Goal: Contribute content: Contribute content

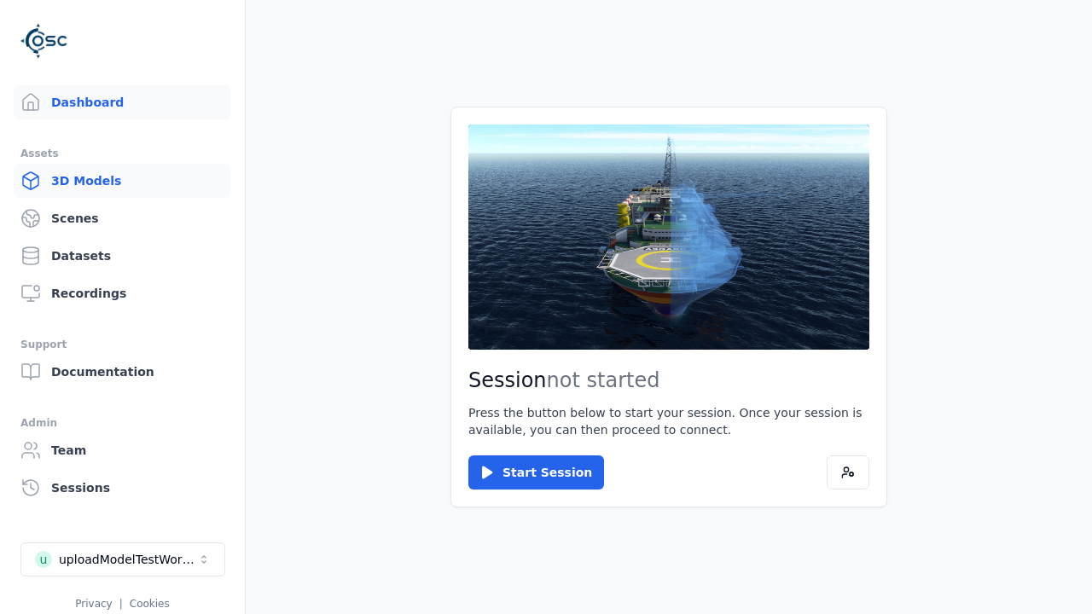
click at [122, 181] on link "3D Models" at bounding box center [123, 181] width 218 height 34
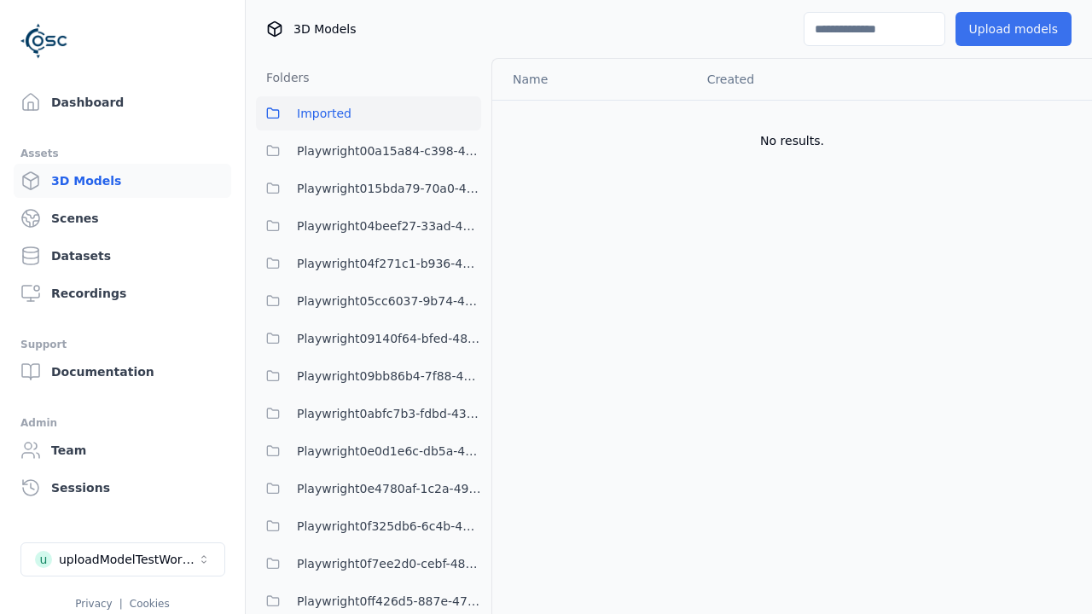
click at [1013, 29] on button "Upload models" at bounding box center [1014, 29] width 116 height 34
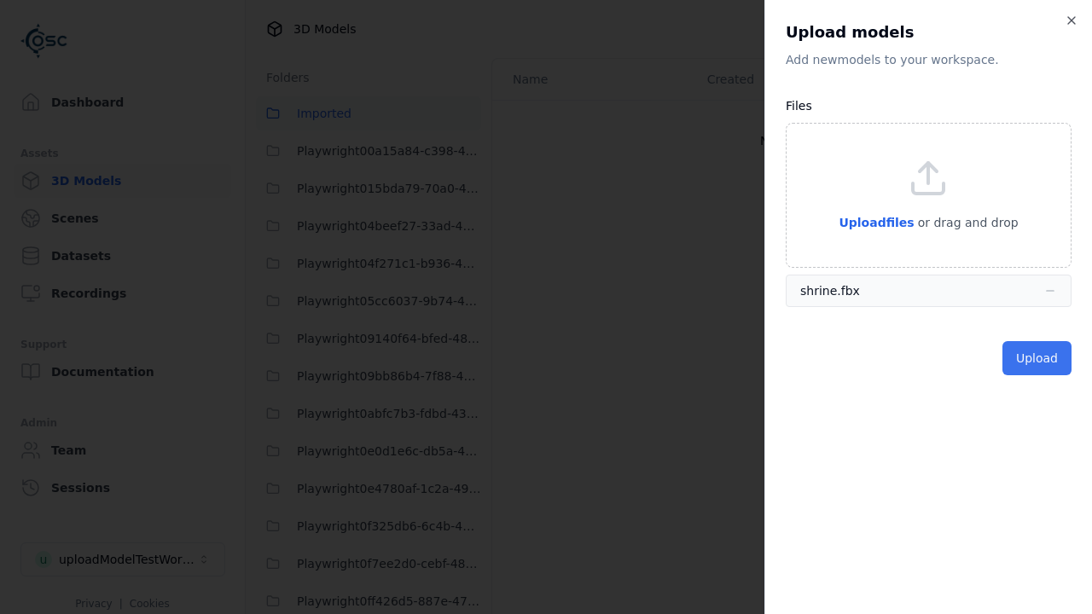
click at [1037, 358] on button "Upload" at bounding box center [1037, 358] width 69 height 34
